Goal: Find specific page/section: Find specific page/section

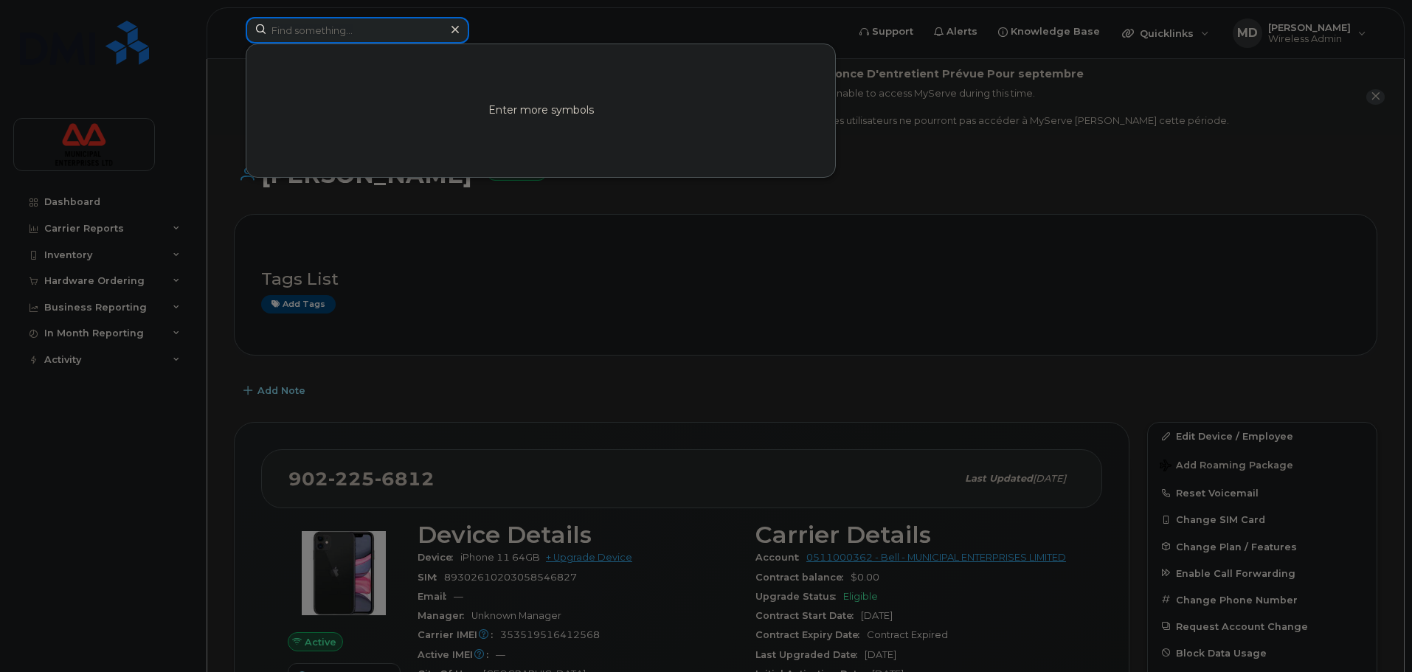
click at [362, 21] on input at bounding box center [358, 30] width 224 height 27
type input "2370601"
click at [545, 122] on link "Go to Sign In Page" at bounding box center [541, 123] width 114 height 27
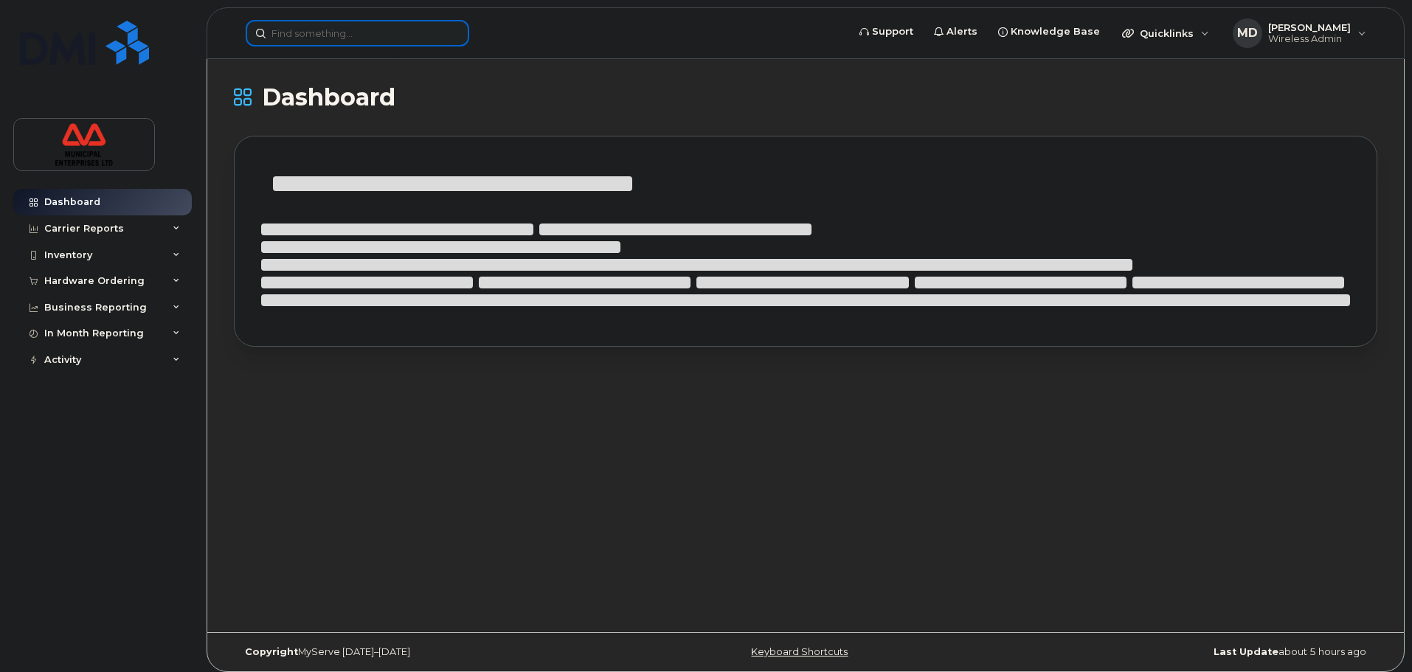
click at [344, 32] on input at bounding box center [358, 33] width 224 height 27
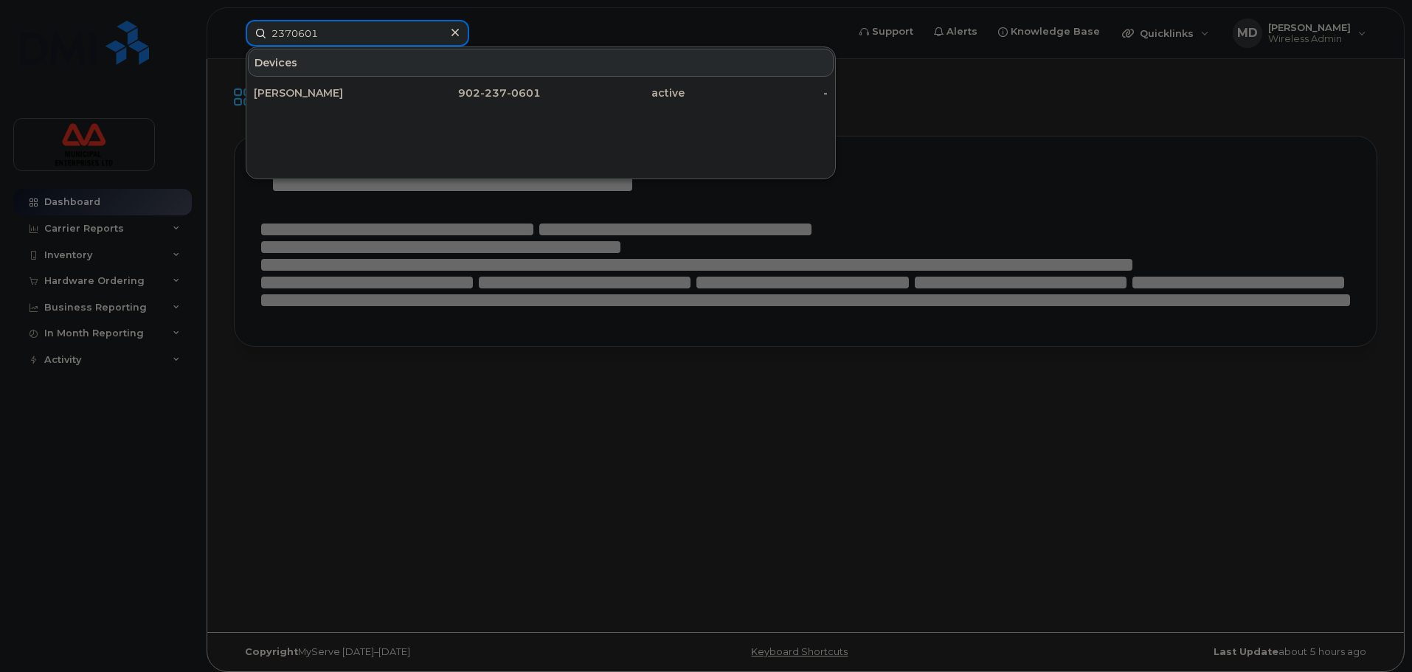
type input "2370601"
click at [457, 34] on icon at bounding box center [454, 32] width 7 height 7
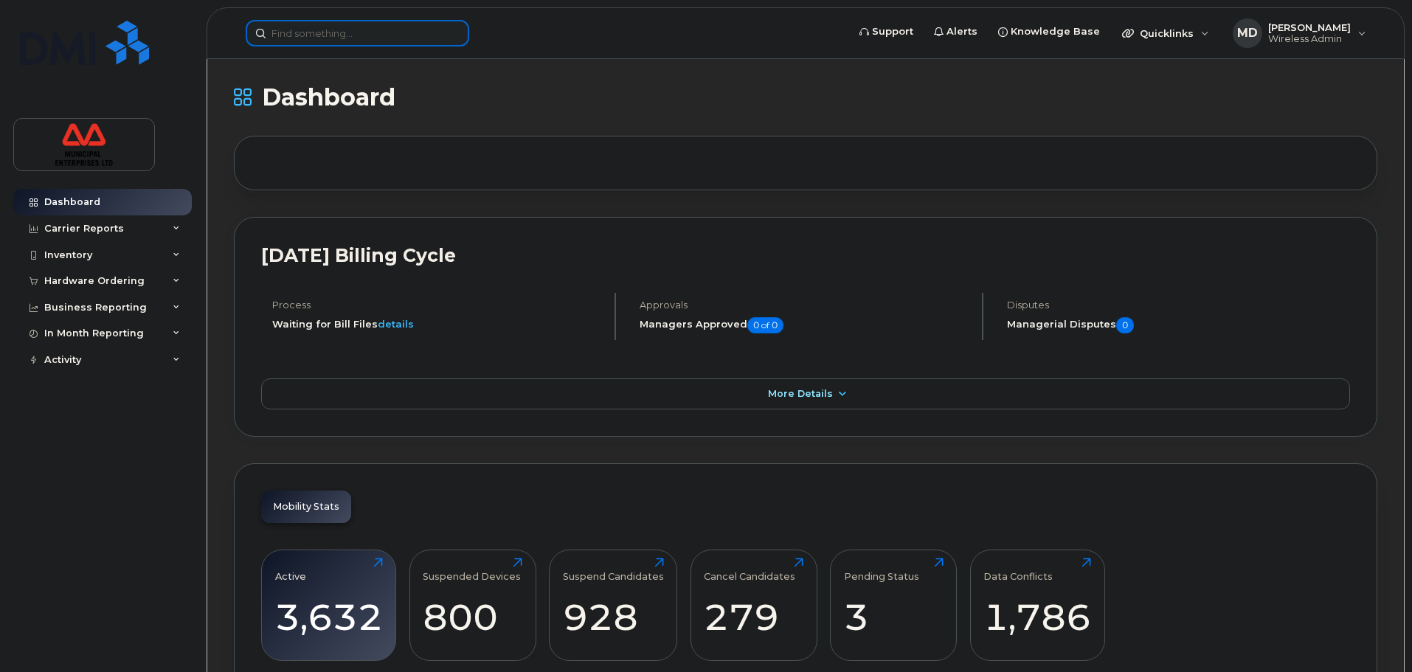
click at [364, 32] on input at bounding box center [358, 33] width 224 height 27
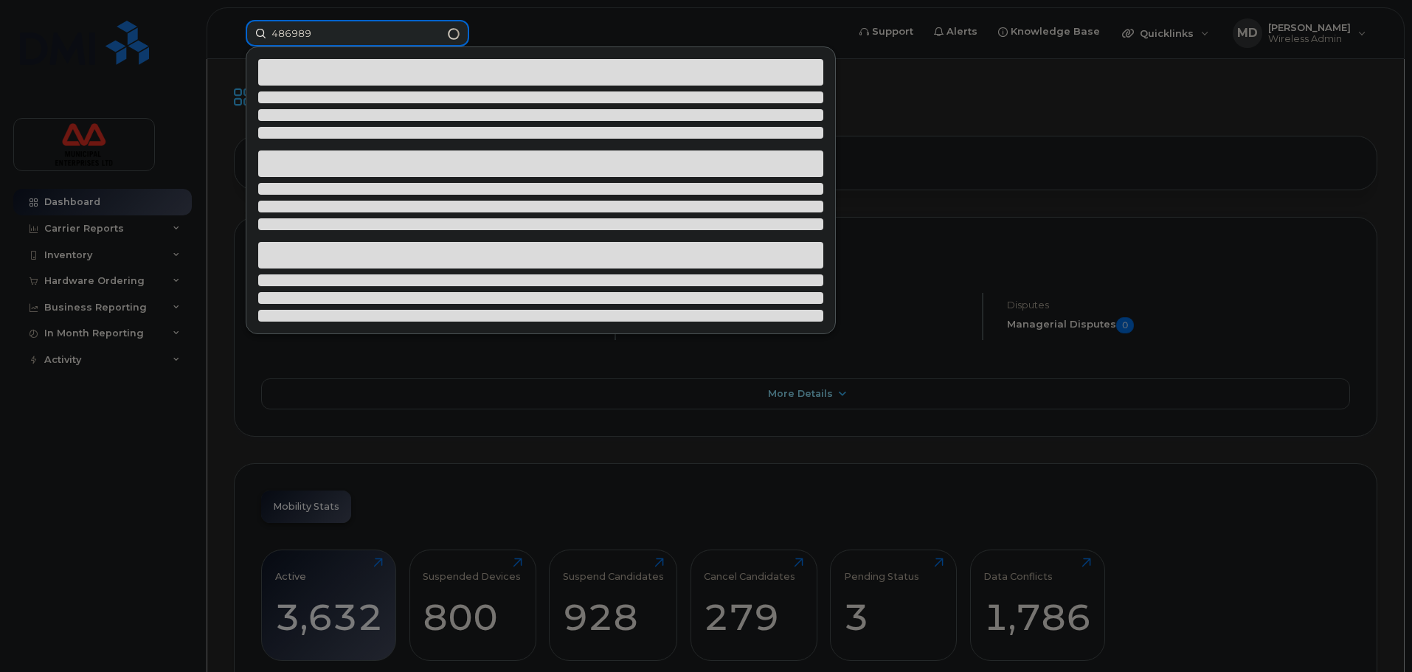
type input "4869898"
